Goal: Browse casually

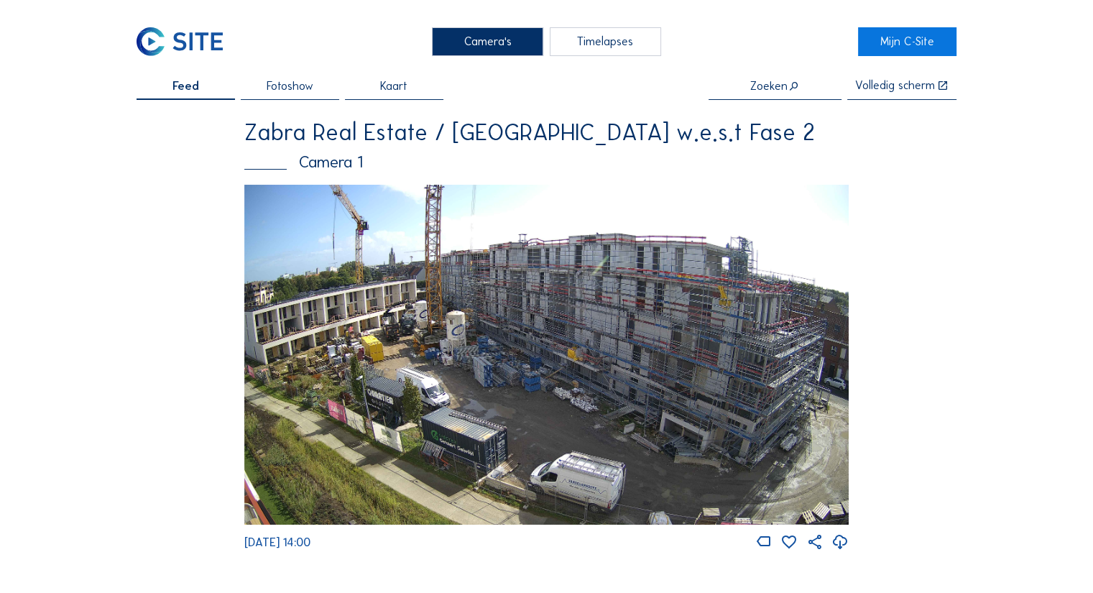
click at [464, 300] on img at bounding box center [546, 355] width 605 height 340
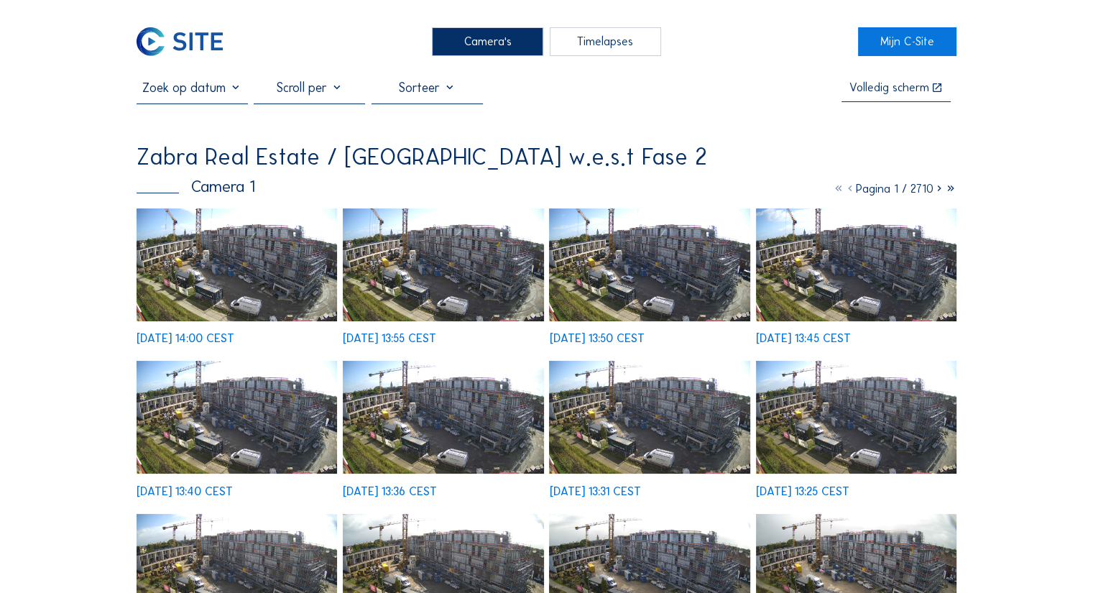
click at [242, 288] on img at bounding box center [237, 264] width 201 height 113
